Goal: Task Accomplishment & Management: Manage account settings

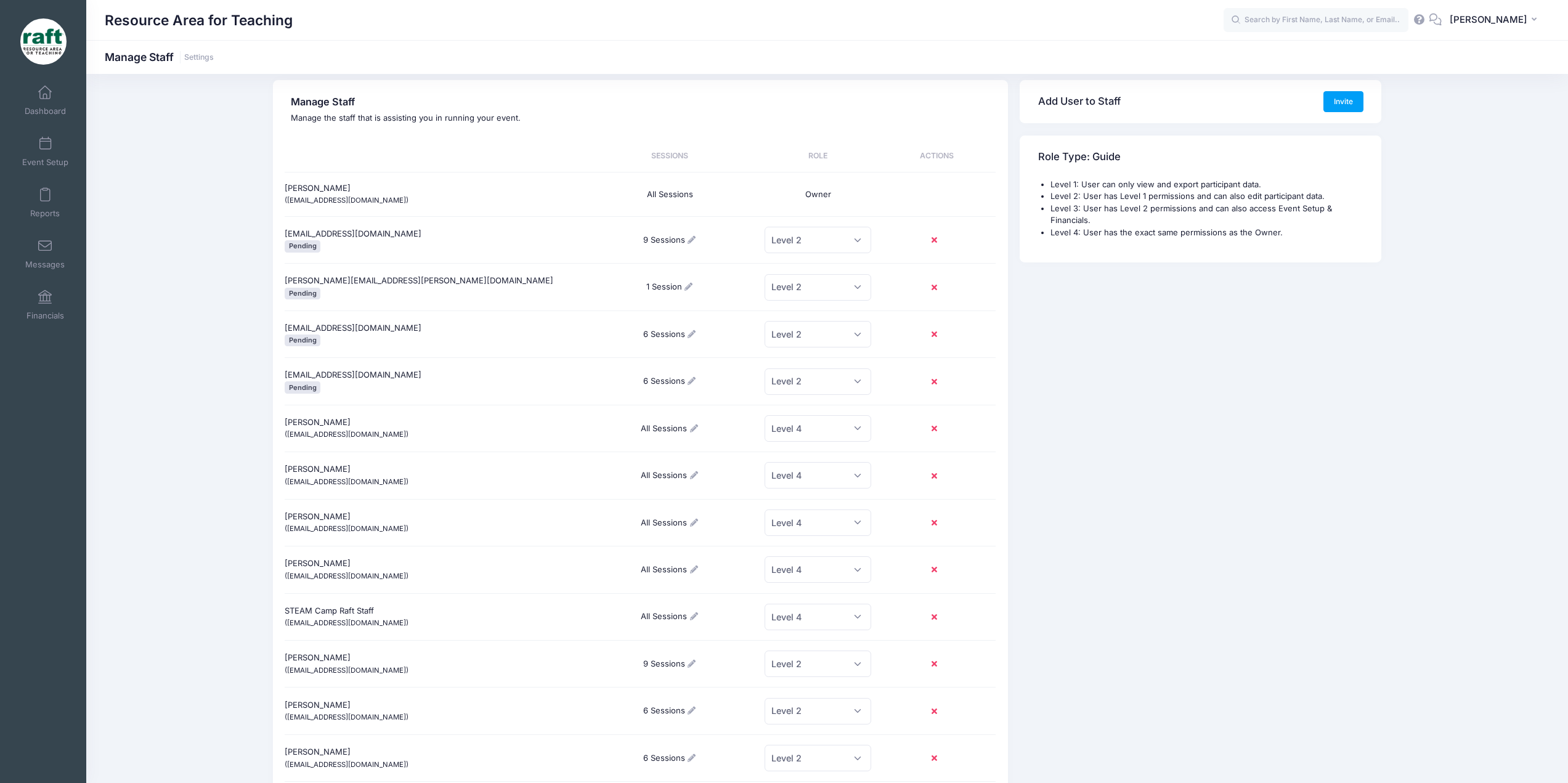
click at [1475, 39] on div "Resource Area for Teaching AQ" at bounding box center [827, 20] width 1482 height 40
click at [1478, 28] on button "AQ Ayzha Quidit" at bounding box center [1496, 20] width 108 height 28
click at [1472, 120] on link "Settings" at bounding box center [1465, 125] width 150 height 23
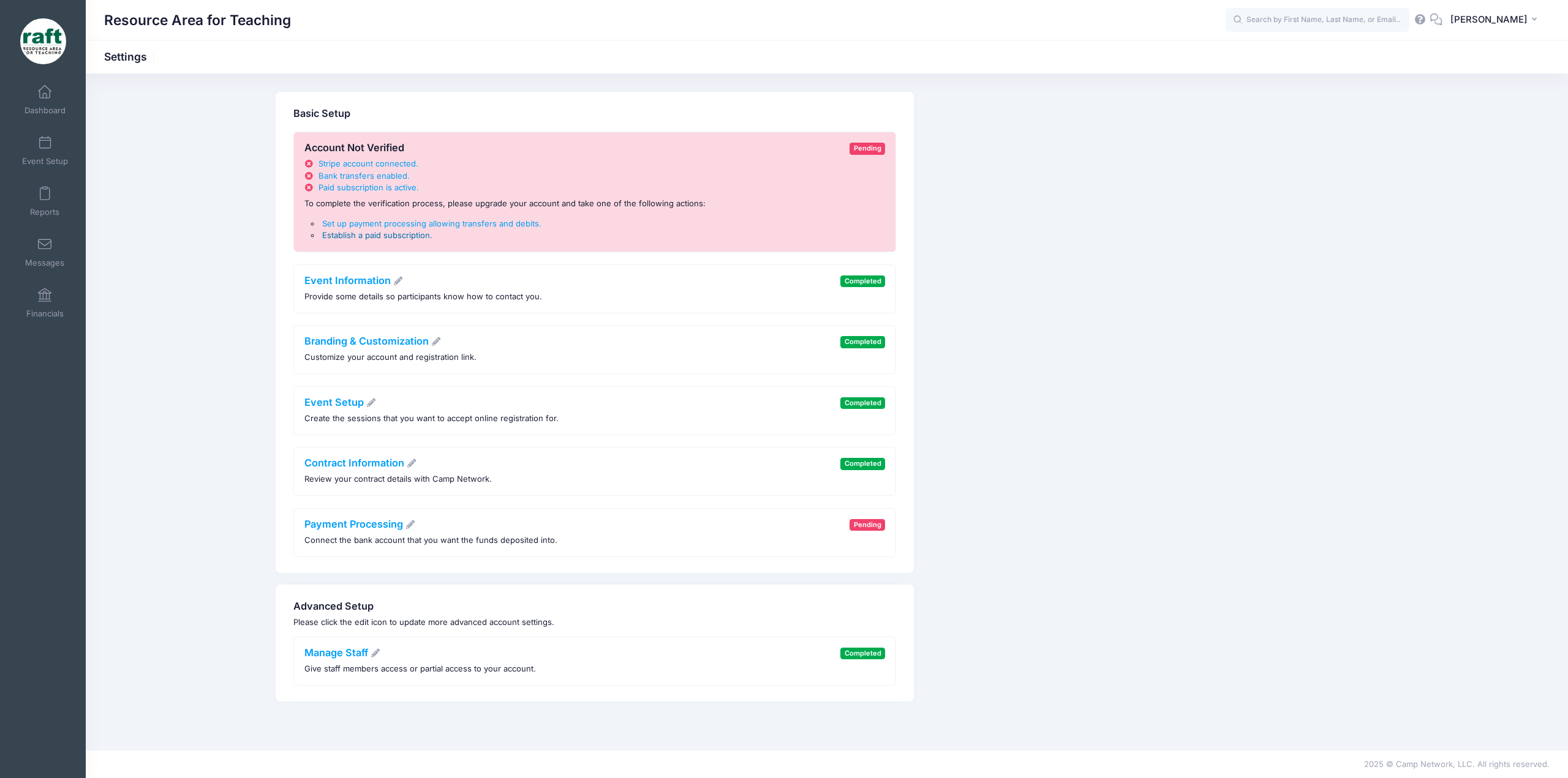
click at [404, 230] on span "Establish a paid subscription" at bounding box center [376, 235] width 107 height 10
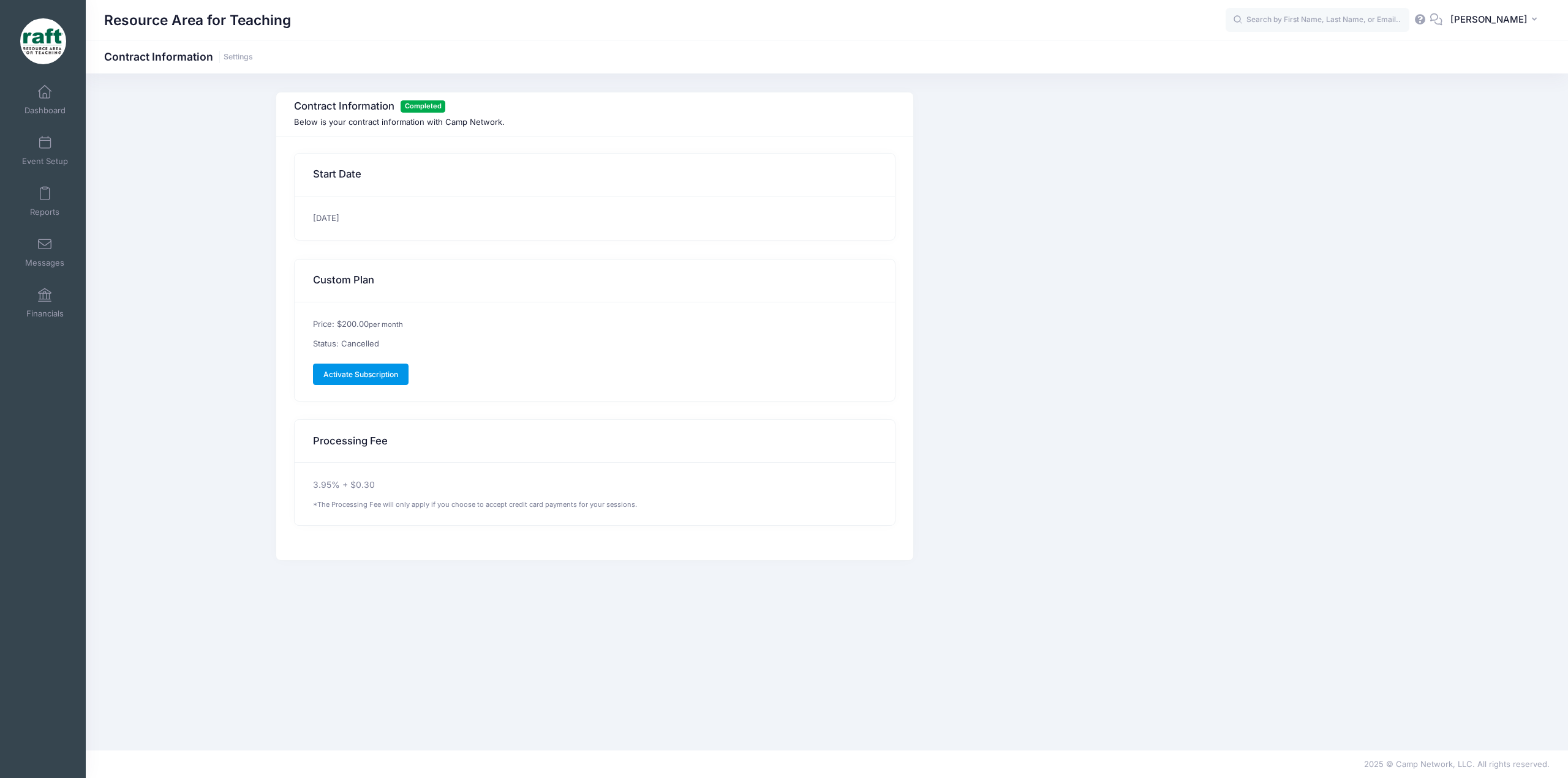
click at [362, 366] on link "Activate Subscription" at bounding box center [361, 374] width 96 height 21
click at [53, 134] on link "Event Setup" at bounding box center [45, 150] width 58 height 42
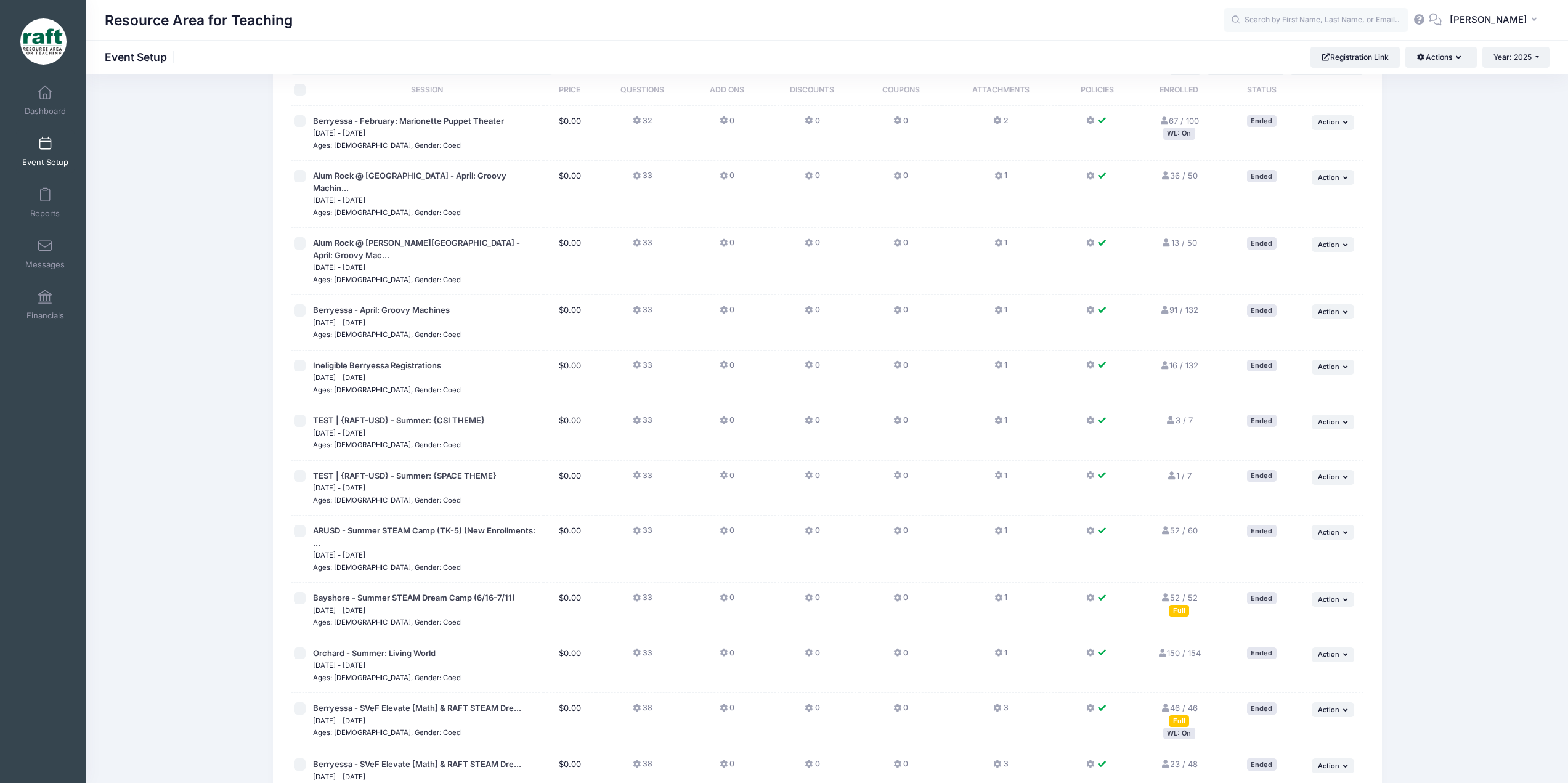
scroll to position [63, 0]
